Goal: Check status: Check status

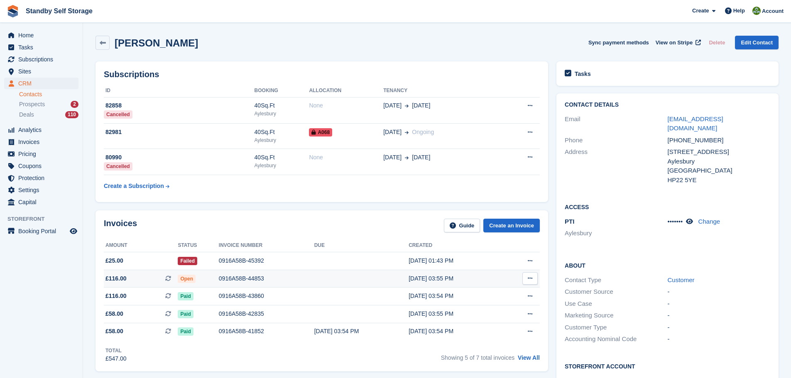
click at [238, 276] on div "0916A58B-44853" at bounding box center [267, 279] width 96 height 9
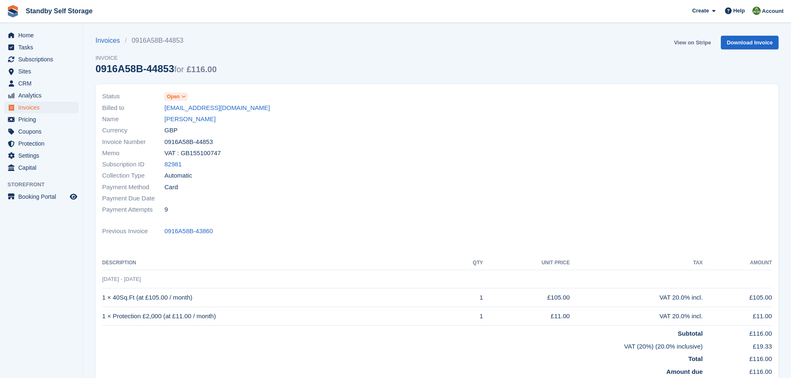
click at [691, 43] on link "View on Stripe" at bounding box center [693, 43] width 44 height 14
